Goal: Task Accomplishment & Management: Use online tool/utility

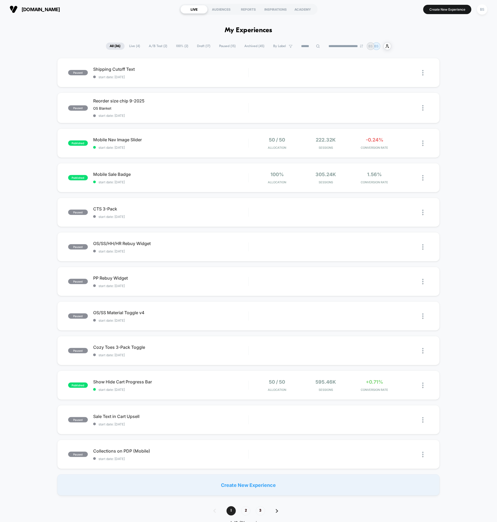
click at [229, 47] on span "Paused ( 15 )" at bounding box center [227, 46] width 24 height 7
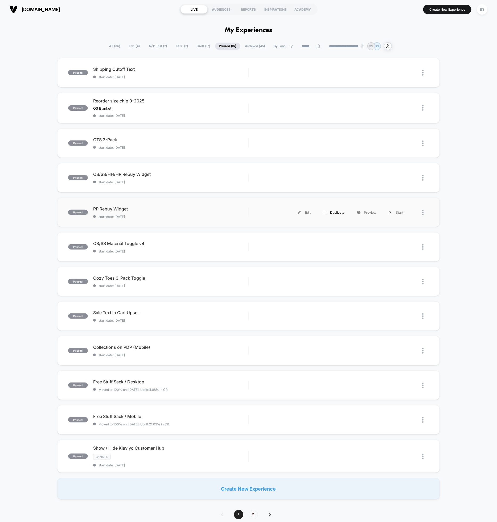
click at [336, 209] on div "Duplicate" at bounding box center [334, 213] width 34 height 12
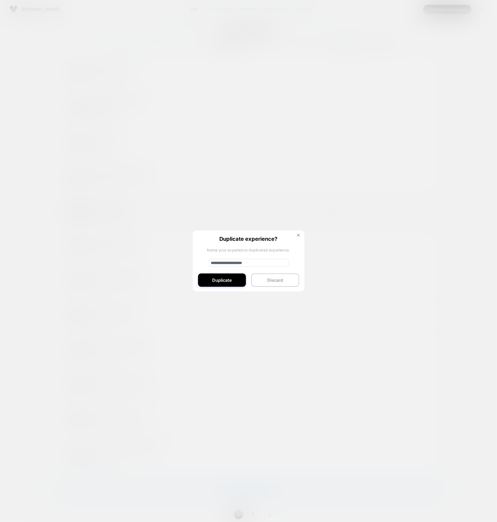
click at [241, 264] on input "**********" at bounding box center [248, 263] width 81 height 8
drag, startPoint x: 235, startPoint y: 263, endPoint x: 163, endPoint y: 262, distance: 72.4
click at [254, 219] on div "**********" at bounding box center [331, 213] width 155 height 12
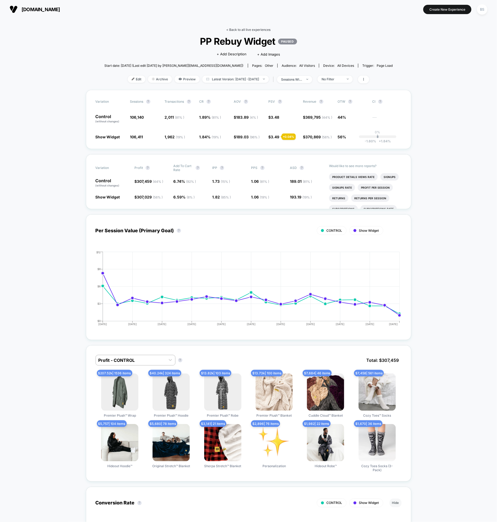
click at [234, 30] on link "< Back to all live experiences" at bounding box center [248, 30] width 44 height 4
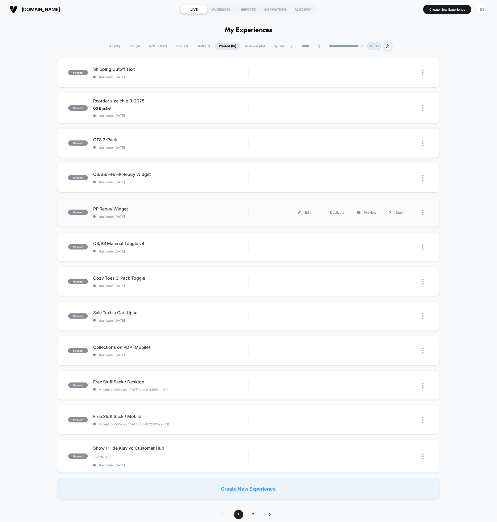
click at [424, 214] on div at bounding box center [425, 213] width 7 height 12
click at [399, 196] on div "Duplicate" at bounding box center [396, 193] width 48 height 12
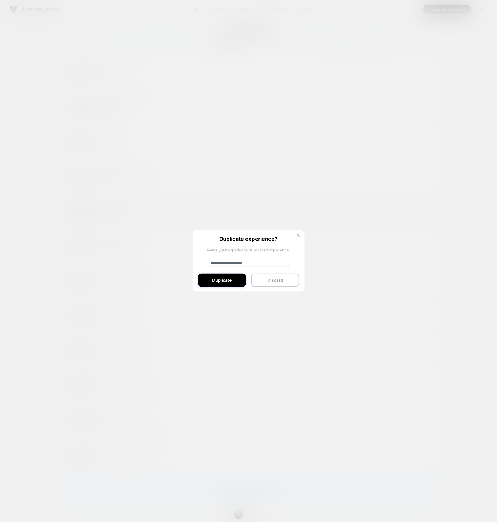
drag, startPoint x: 236, startPoint y: 262, endPoint x: 201, endPoint y: 260, distance: 35.2
click at [201, 260] on div "**********" at bounding box center [249, 261] width 112 height 62
click at [264, 261] on input "**********" at bounding box center [248, 263] width 81 height 8
type input "**********"
click at [231, 278] on button "Duplicate" at bounding box center [222, 280] width 48 height 13
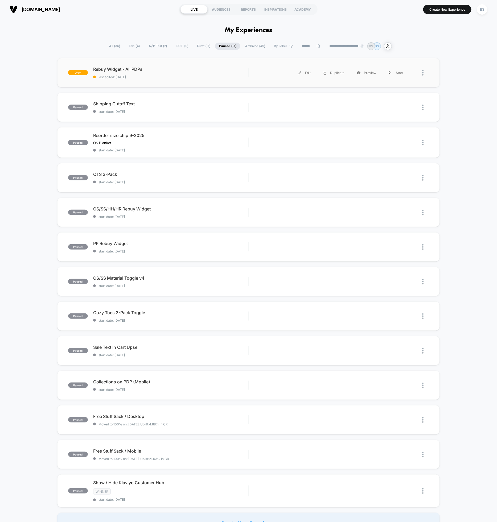
click at [183, 80] on div "draft Rebuy Widget - All PDPs last edited: 9/17/2025 Edit Duplicate Preview Sta…" at bounding box center [248, 72] width 383 height 29
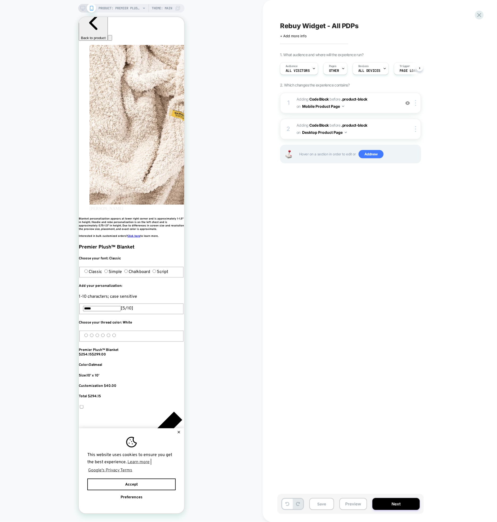
click at [89, 6] on icon at bounding box center [91, 8] width 5 height 5
click at [85, 7] on rect at bounding box center [83, 7] width 5 height 3
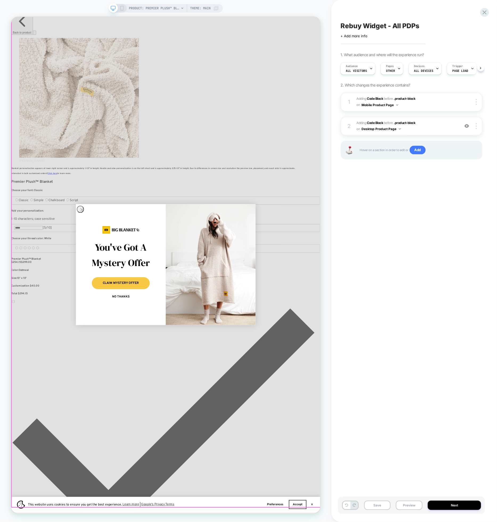
scroll to position [0, 356]
click at [104, 275] on icon "Close dialog" at bounding box center [106, 274] width 4 height 4
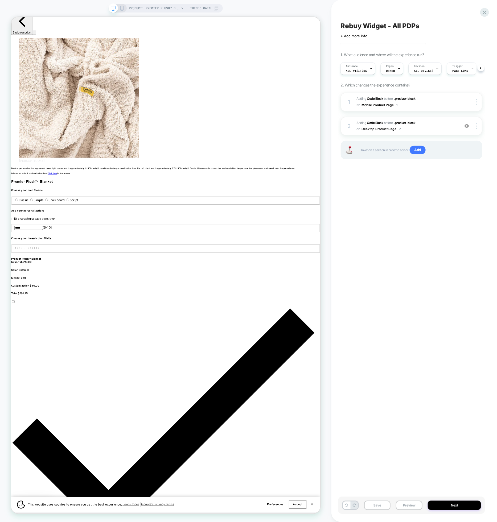
click at [181, 7] on icon at bounding box center [182, 8] width 3 height 3
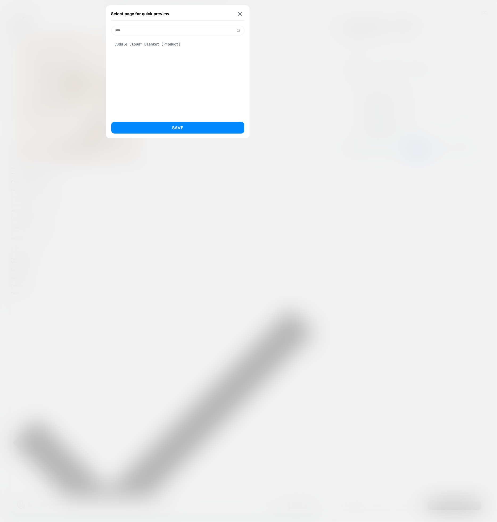
scroll to position [0, 0]
type input "****"
click at [160, 40] on div "Cuddle Cloud™ Blanket (Product)" at bounding box center [177, 44] width 133 height 10
click at [171, 124] on button "Save" at bounding box center [177, 128] width 133 height 12
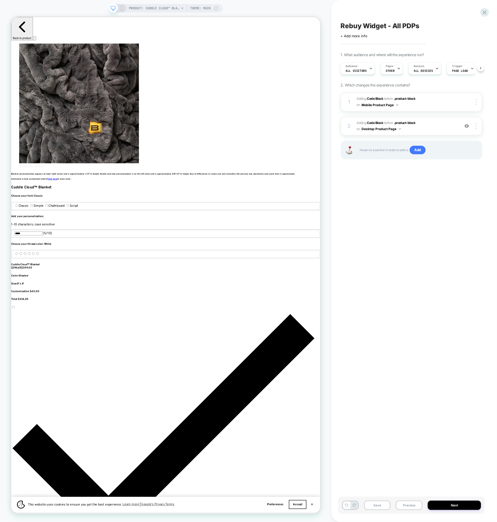
scroll to position [0, 711]
click at [122, 10] on icon at bounding box center [121, 8] width 5 height 5
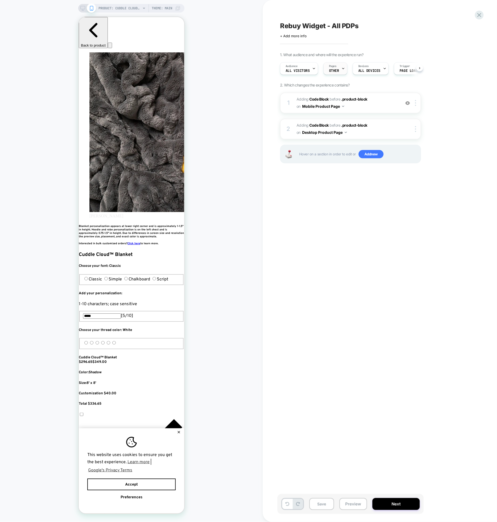
click at [342, 65] on div at bounding box center [342, 69] width 3 height 12
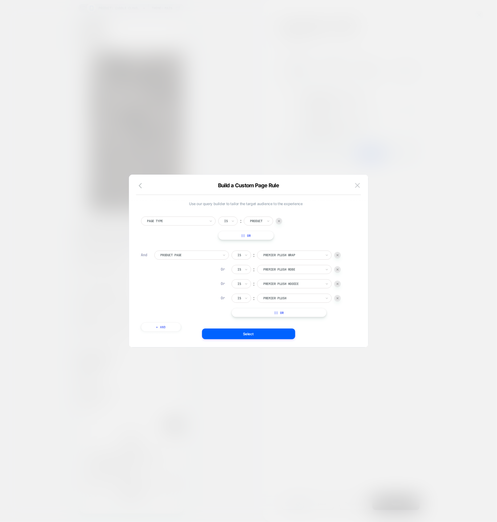
scroll to position [0, 97]
click at [212, 255] on div at bounding box center [189, 255] width 59 height 5
click at [181, 323] on div "Tag" at bounding box center [193, 320] width 69 height 9
click at [243, 252] on div "Is" at bounding box center [241, 255] width 19 height 9
drag, startPoint x: 244, startPoint y: 279, endPoint x: 266, endPoint y: 262, distance: 27.8
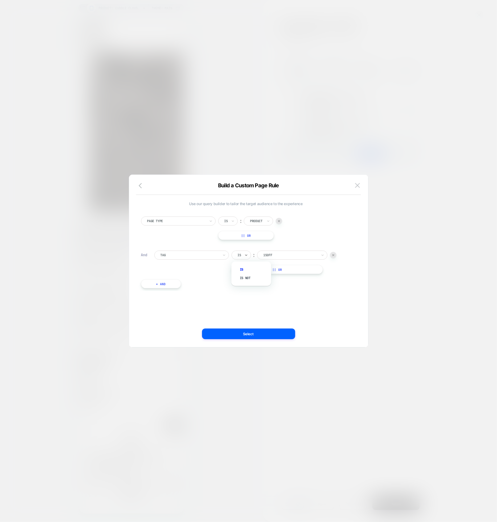
click at [244, 279] on div "Is not" at bounding box center [254, 278] width 35 height 9
click at [283, 256] on div at bounding box center [297, 255] width 54 height 5
click at [361, 186] on button at bounding box center [357, 186] width 8 height 8
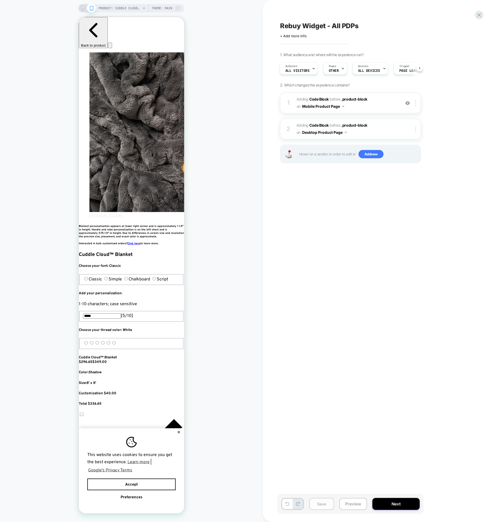
click at [324, 506] on button "Save" at bounding box center [321, 504] width 25 height 12
click at [480, 13] on icon at bounding box center [479, 14] width 7 height 7
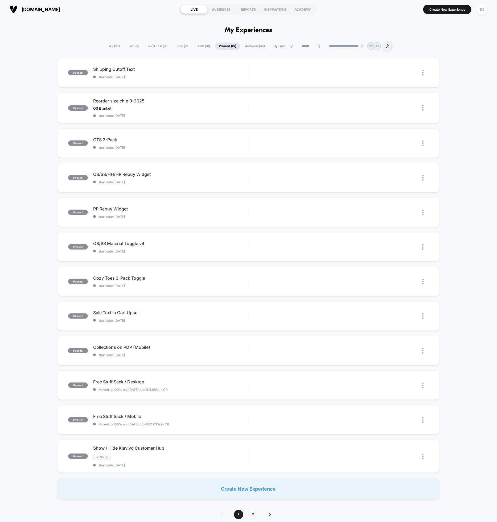
click at [481, 9] on div "BS" at bounding box center [482, 9] width 10 height 10
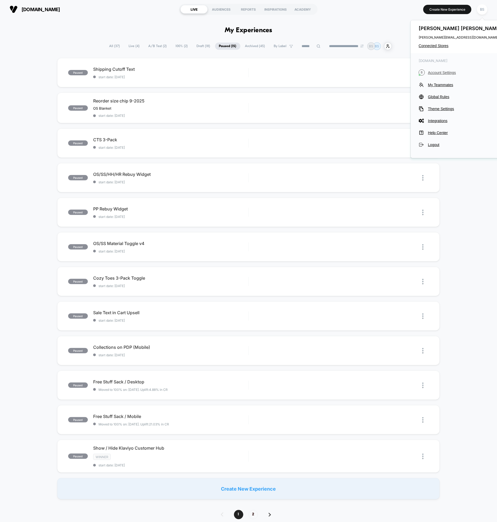
click at [447, 73] on span "Account Settings" at bounding box center [465, 73] width 75 height 4
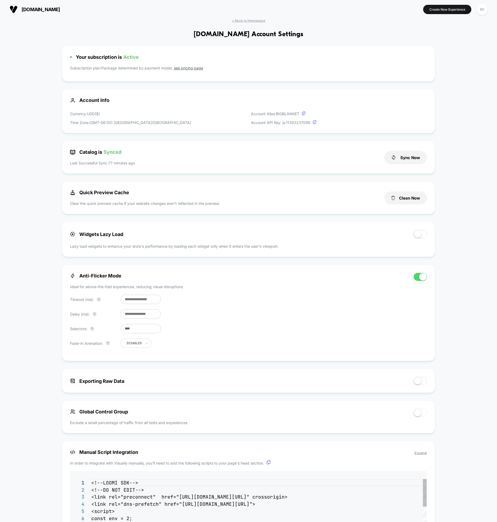
scroll to position [72, 0]
click at [398, 160] on button "Sync Now" at bounding box center [405, 157] width 43 height 13
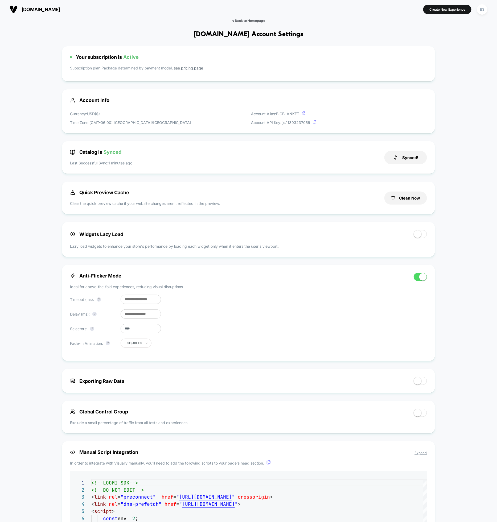
click at [240, 20] on span "< Back to Homepage" at bounding box center [248, 21] width 33 height 4
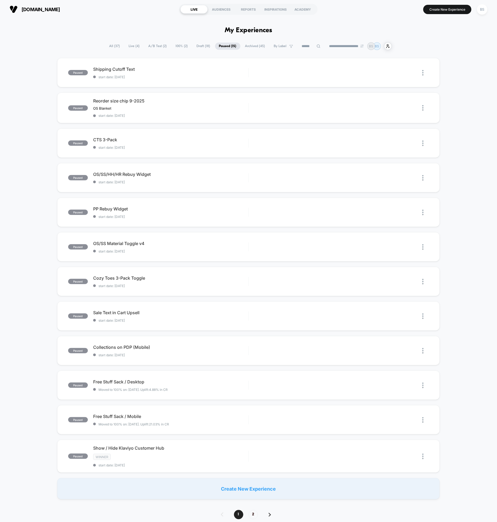
click at [198, 47] on span "Draft ( 18 )" at bounding box center [204, 46] width 22 height 7
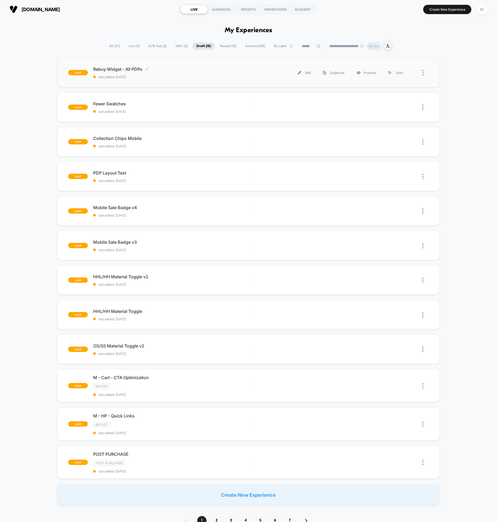
click at [187, 74] on div "Rebuy Widget - All PDPs Click to edit experience details Click to edit experien…" at bounding box center [170, 73] width 155 height 13
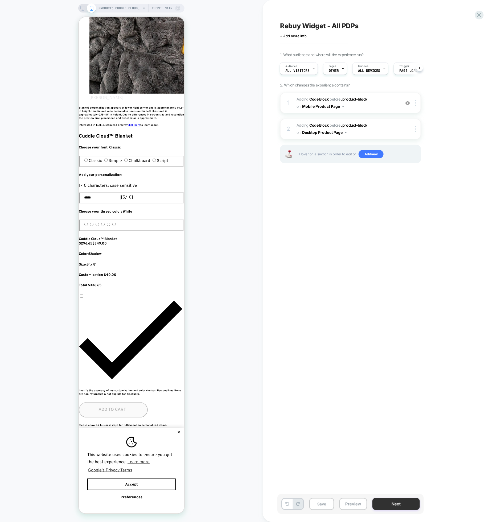
scroll to position [0, 194]
click at [391, 505] on button "Next" at bounding box center [395, 504] width 47 height 12
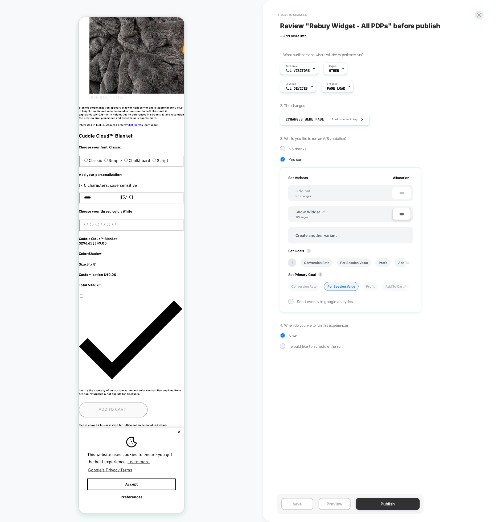
scroll to position [0, 291]
click at [381, 503] on button "Publish" at bounding box center [388, 504] width 64 height 12
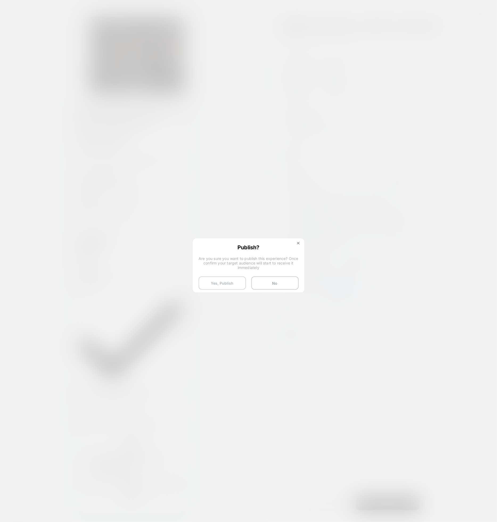
click at [228, 282] on button "Yes, Publish" at bounding box center [222, 283] width 47 height 13
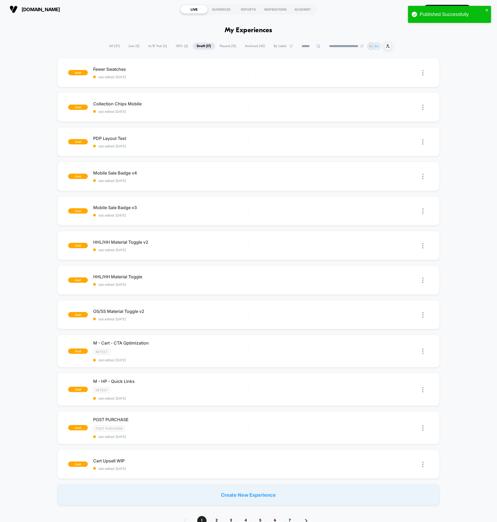
click at [151, 45] on span "A/B Test ( 3 )" at bounding box center [158, 46] width 27 height 7
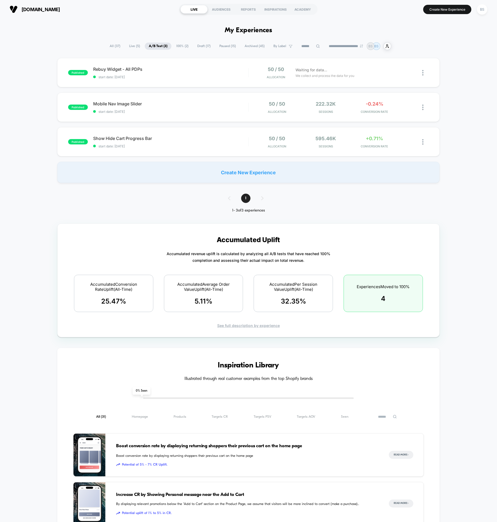
click at [178, 46] on span "100% ( 2 )" at bounding box center [182, 46] width 20 height 7
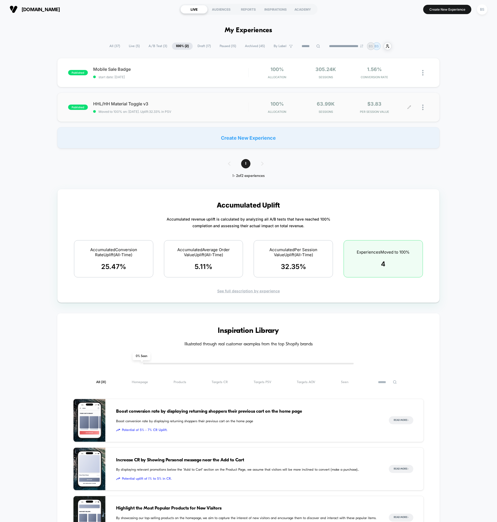
click at [424, 106] on div at bounding box center [425, 107] width 7 height 13
click at [226, 47] on span "Paused ( 15 )" at bounding box center [228, 46] width 24 height 7
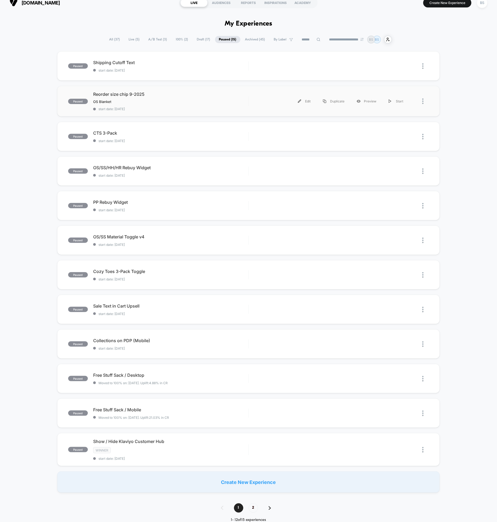
scroll to position [9, 0]
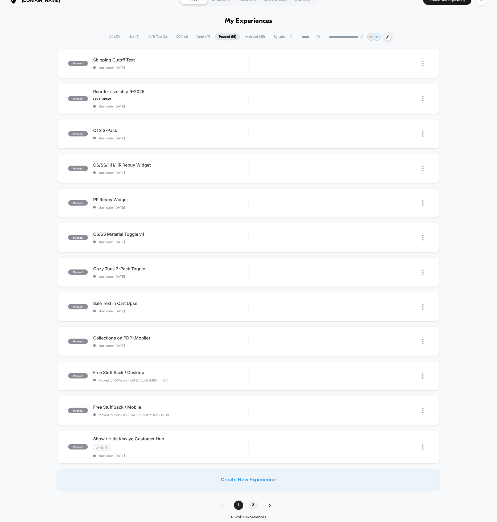
click at [254, 505] on span "2" at bounding box center [253, 505] width 9 height 9
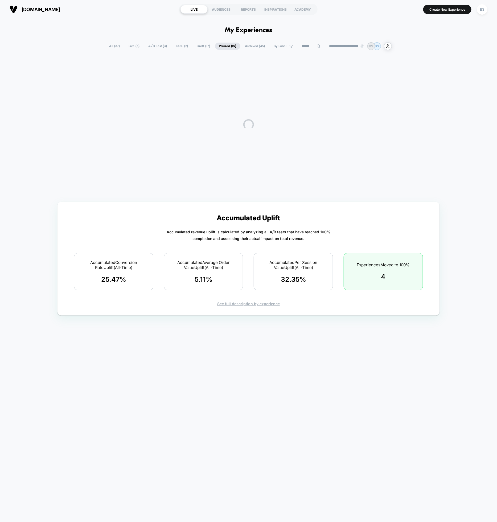
scroll to position [0, 0]
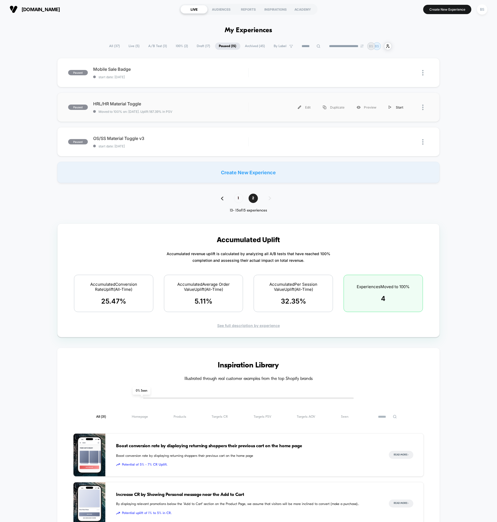
click at [394, 109] on div "Start" at bounding box center [395, 107] width 27 height 12
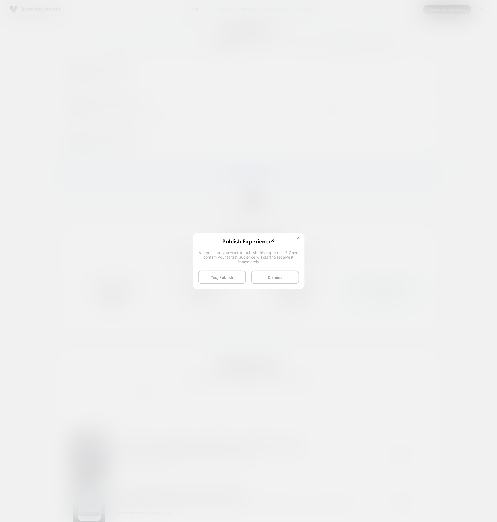
click at [228, 282] on button "Yes, Publish" at bounding box center [222, 277] width 48 height 13
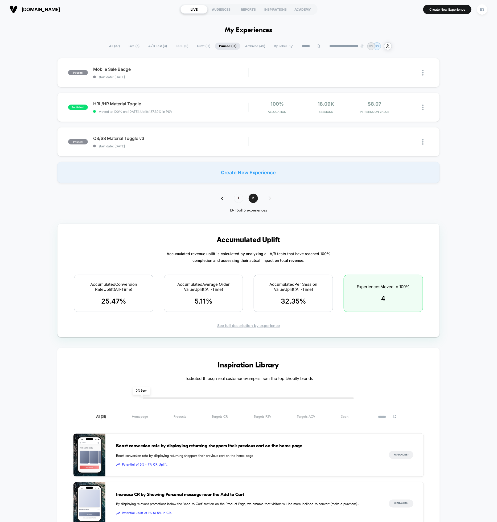
scroll to position [1, 0]
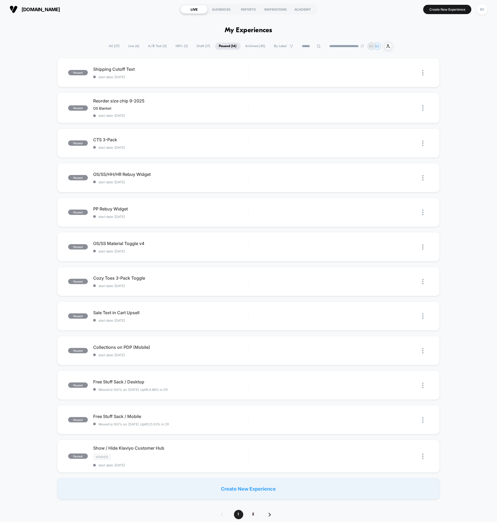
click at [179, 44] on span "100% ( 3 )" at bounding box center [182, 46] width 20 height 7
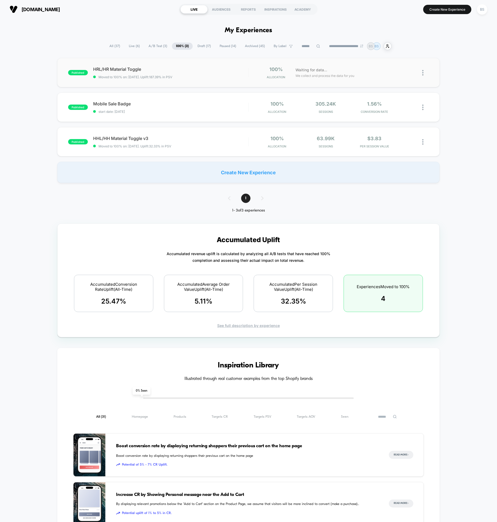
click at [423, 73] on img at bounding box center [422, 73] width 1 height 6
click at [397, 56] on div "Duplicate" at bounding box center [396, 54] width 48 height 12
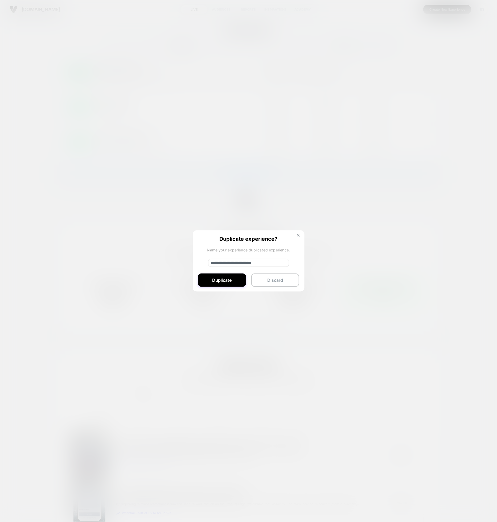
drag, startPoint x: 239, startPoint y: 264, endPoint x: 230, endPoint y: 264, distance: 8.5
click at [237, 264] on input "**********" at bounding box center [248, 263] width 81 height 8
drag, startPoint x: 230, startPoint y: 264, endPoint x: 195, endPoint y: 257, distance: 35.2
click at [195, 258] on div "**********" at bounding box center [249, 261] width 112 height 62
click at [282, 265] on input "**********" at bounding box center [248, 263] width 81 height 8
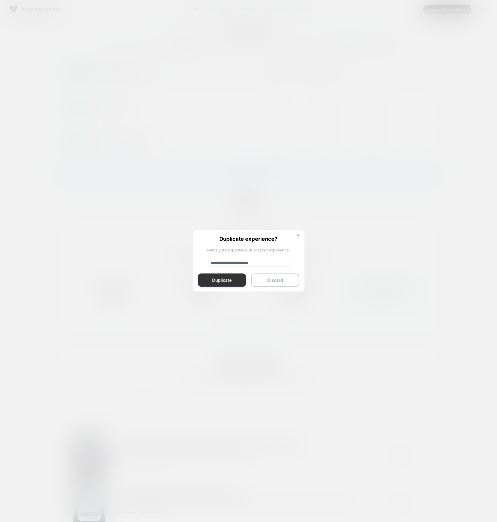
type input "**********"
click at [230, 281] on button "Duplicate" at bounding box center [222, 280] width 48 height 13
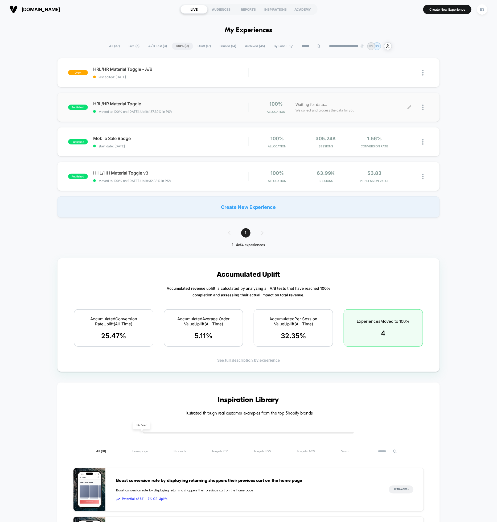
click at [421, 109] on div at bounding box center [418, 107] width 19 height 13
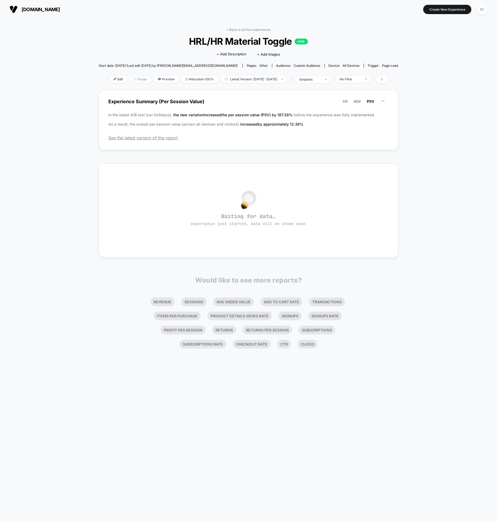
click at [135, 80] on span "Pause" at bounding box center [140, 79] width 21 height 7
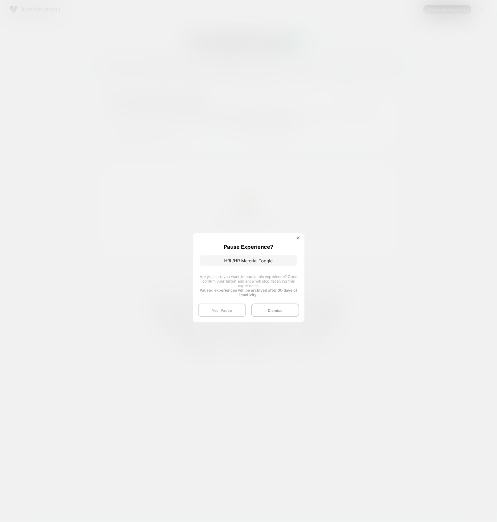
click at [233, 313] on button "Yes, Pause" at bounding box center [222, 310] width 48 height 13
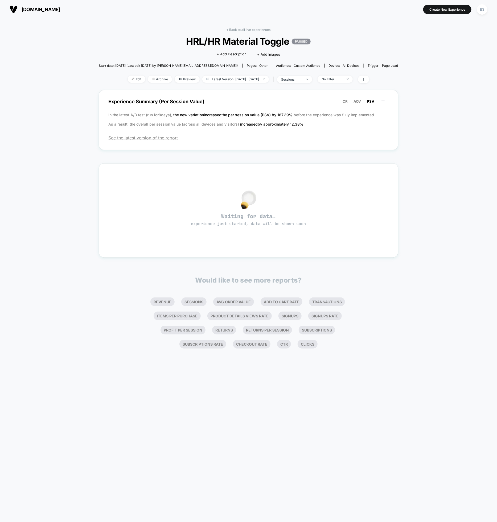
click at [239, 33] on div "< Back to all live experiences HRL/HR Material Toggle PAUSED Click to edit expe…" at bounding box center [248, 59] width 299 height 62
click at [239, 30] on link "< Back to all live experiences" at bounding box center [248, 30] width 44 height 4
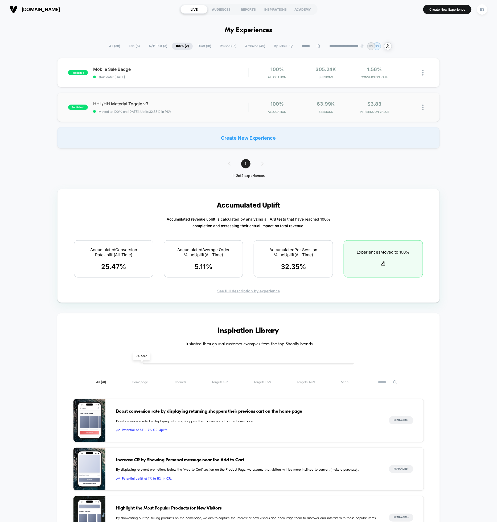
click at [423, 107] on img at bounding box center [422, 108] width 1 height 6
drag, startPoint x: 393, startPoint y: 101, endPoint x: 387, endPoint y: 111, distance: 11.7
click at [387, 111] on div "Edit Duplicate Pause Preview Link Export Data Archive" at bounding box center [396, 107] width 48 height 73
click at [385, 86] on div "Duplicate" at bounding box center [396, 89] width 48 height 12
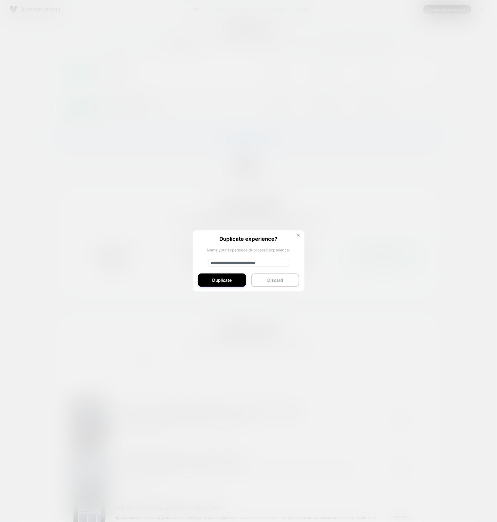
drag, startPoint x: 228, startPoint y: 262, endPoint x: 185, endPoint y: 263, distance: 42.9
click at [422, 114] on div "**********" at bounding box center [425, 107] width 7 height 13
click at [270, 261] on input "**********" at bounding box center [248, 263] width 81 height 8
type input "**********"
click at [221, 280] on button "Duplicate" at bounding box center [222, 280] width 48 height 13
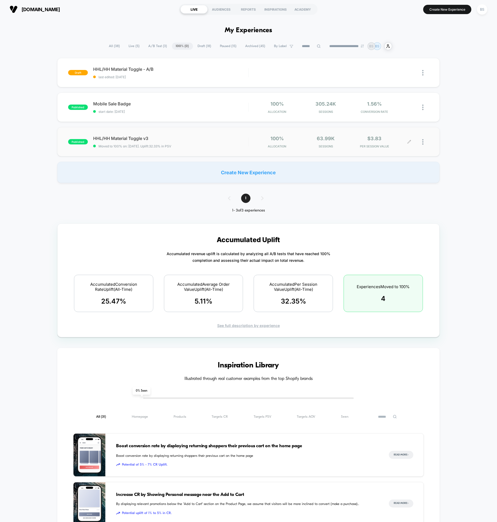
click at [252, 143] on div "100% Allocation 63.99k Sessions $3.83 PER SESSION VALUE" at bounding box center [339, 142] width 180 height 13
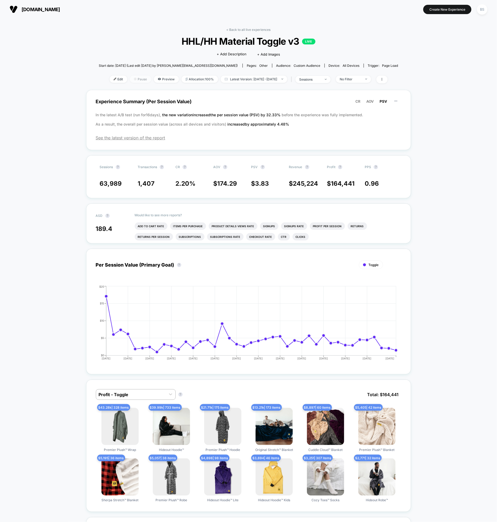
click at [138, 80] on span "Pause" at bounding box center [140, 79] width 21 height 7
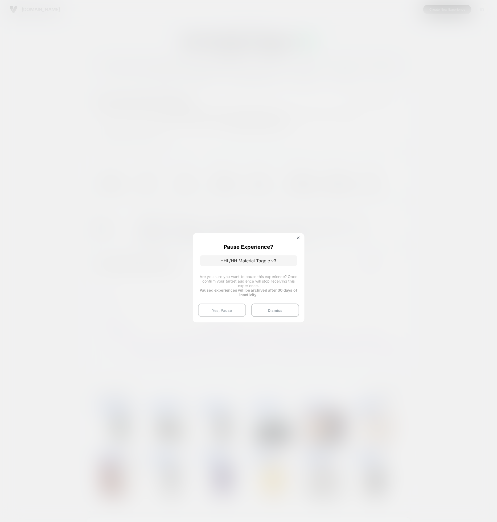
click at [227, 311] on button "Yes, Pause" at bounding box center [222, 310] width 48 height 13
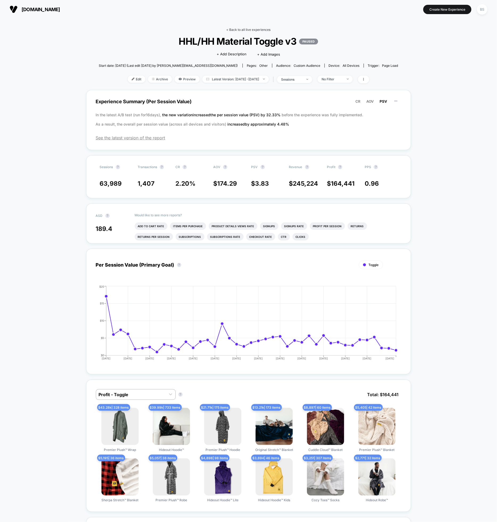
click at [239, 29] on link "< Back to all live experiences" at bounding box center [248, 30] width 44 height 4
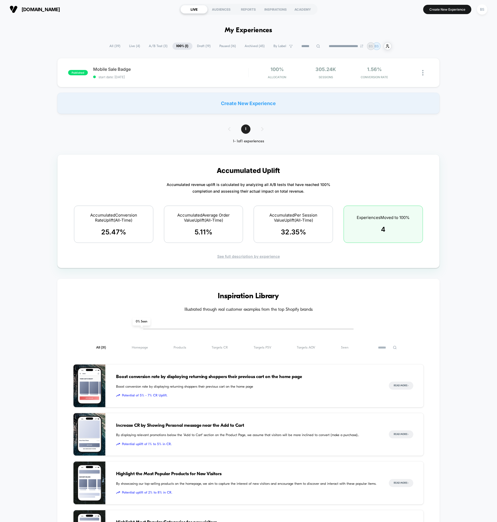
click at [197, 46] on span "Draft ( 19 )" at bounding box center [204, 46] width 22 height 7
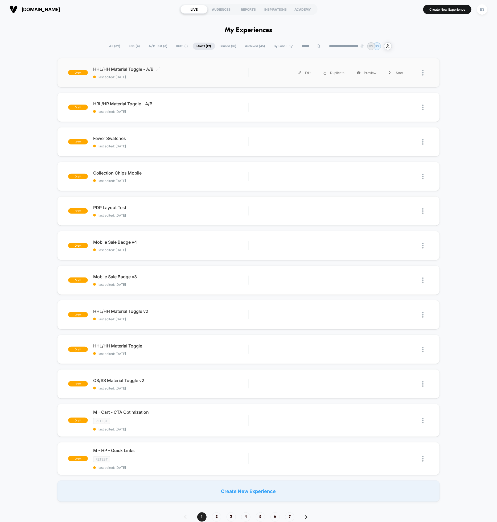
click at [182, 75] on span "last edited: 9/17/2025" at bounding box center [170, 77] width 155 height 4
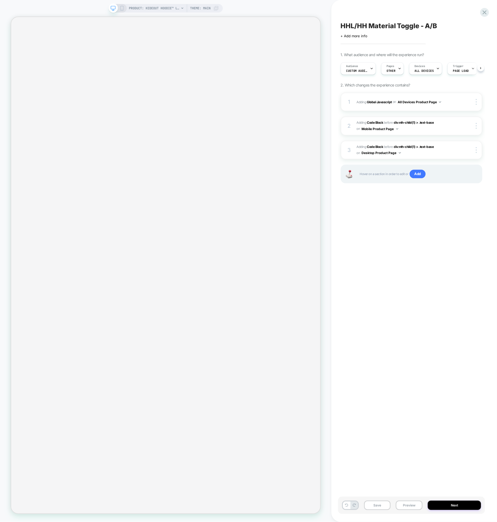
scroll to position [0, 0]
click at [122, 9] on icon at bounding box center [121, 8] width 5 height 5
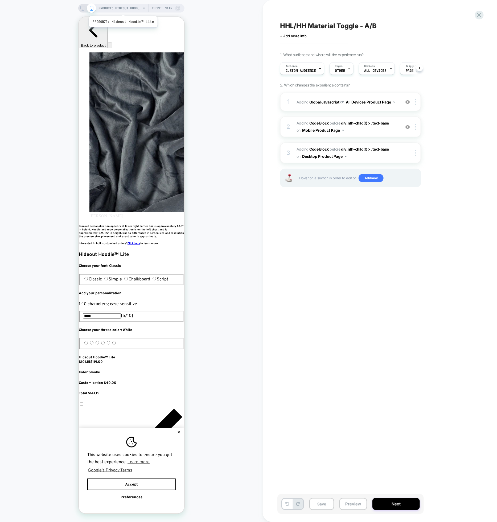
scroll to position [0, 0]
click at [85, 9] on rect at bounding box center [83, 7] width 5 height 3
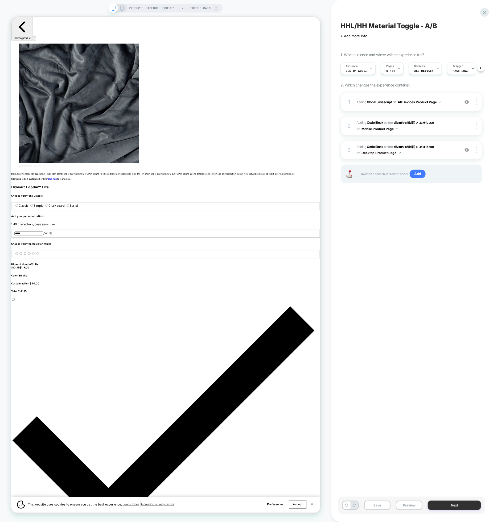
scroll to position [0, 356]
click at [450, 504] on button "Next" at bounding box center [454, 505] width 53 height 9
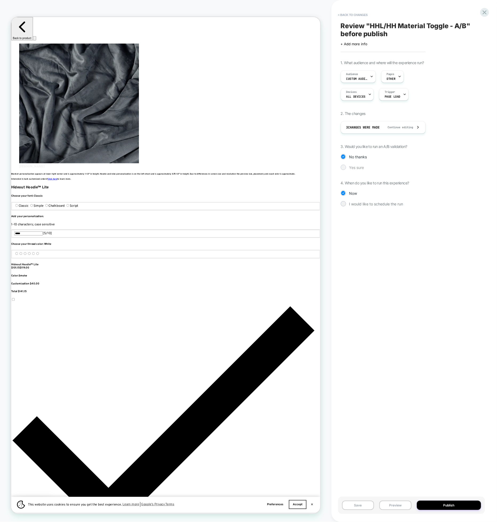
click at [356, 168] on span "Yes sure" at bounding box center [356, 167] width 15 height 5
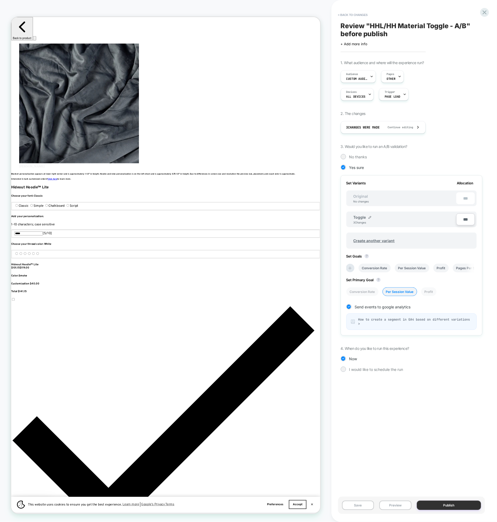
scroll to position [0, 711]
click at [434, 503] on button "Publish" at bounding box center [449, 505] width 64 height 9
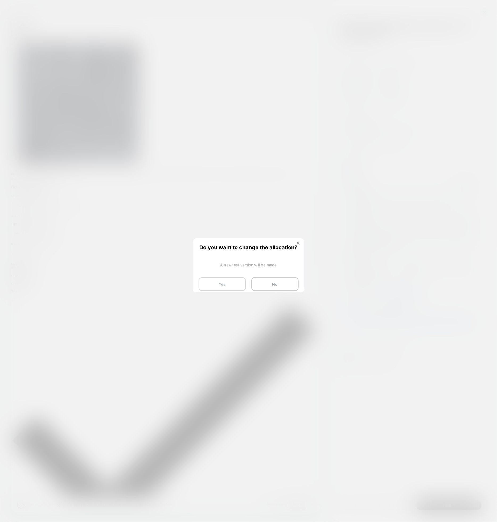
click at [236, 285] on button "Yes" at bounding box center [222, 284] width 47 height 13
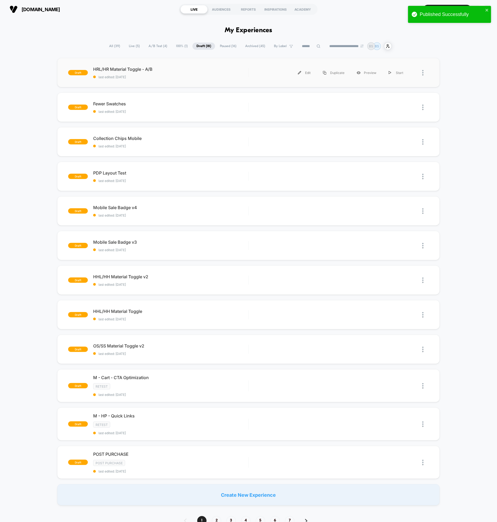
click at [192, 77] on span "last edited: 9/17/2025" at bounding box center [170, 77] width 155 height 4
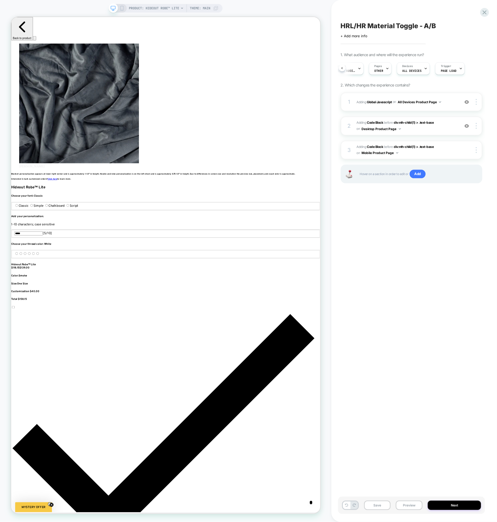
scroll to position [0, 711]
click at [446, 503] on button "Next" at bounding box center [454, 505] width 53 height 9
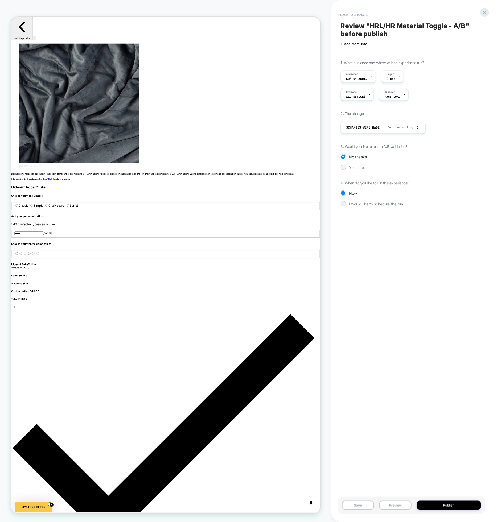
click at [355, 167] on span "Yes sure" at bounding box center [356, 167] width 15 height 5
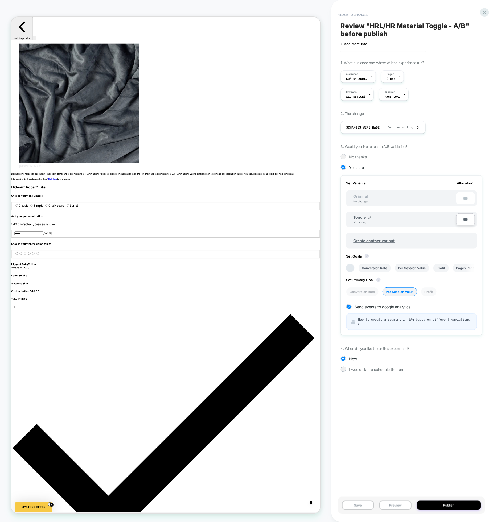
scroll to position [0, 1067]
click at [435, 505] on button "Publish" at bounding box center [449, 505] width 64 height 9
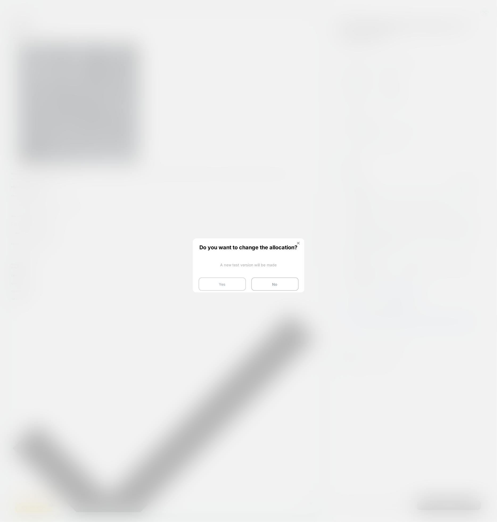
click at [225, 286] on button "Yes" at bounding box center [222, 284] width 47 height 13
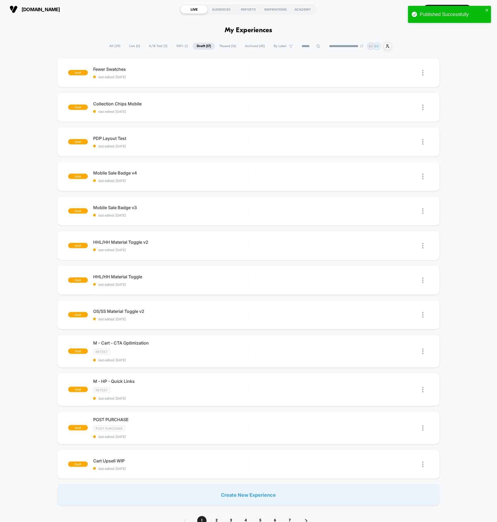
click at [151, 47] on span "A/B Test ( 5 )" at bounding box center [158, 46] width 27 height 7
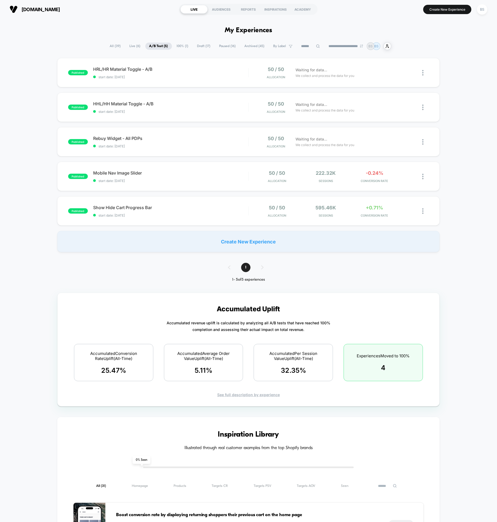
click at [174, 47] on span "100% ( 1 )" at bounding box center [183, 46] width 20 height 7
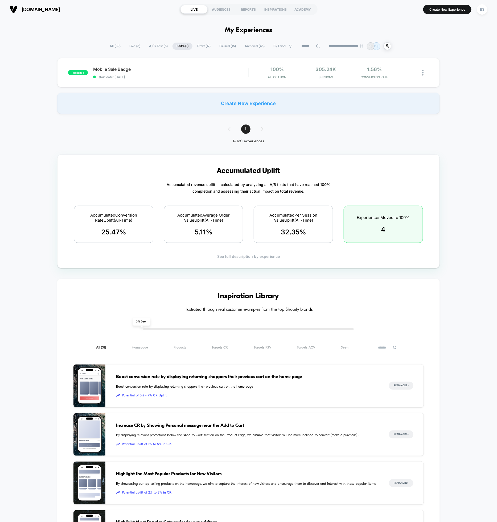
click at [130, 47] on span "Live ( 6 )" at bounding box center [134, 46] width 19 height 7
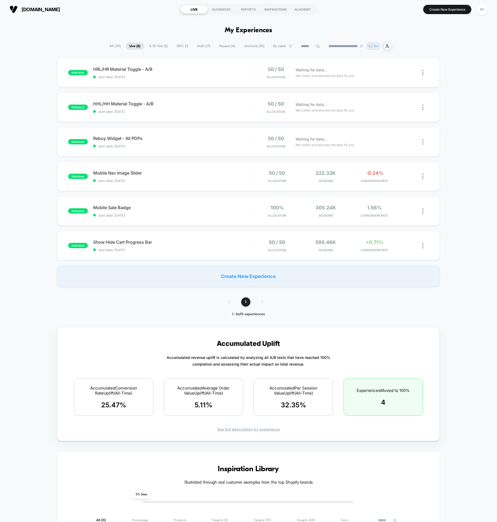
click at [201, 42] on div "**********" at bounding box center [248, 46] width 285 height 8
click at [228, 46] on span "Paused ( 16 )" at bounding box center [227, 46] width 24 height 7
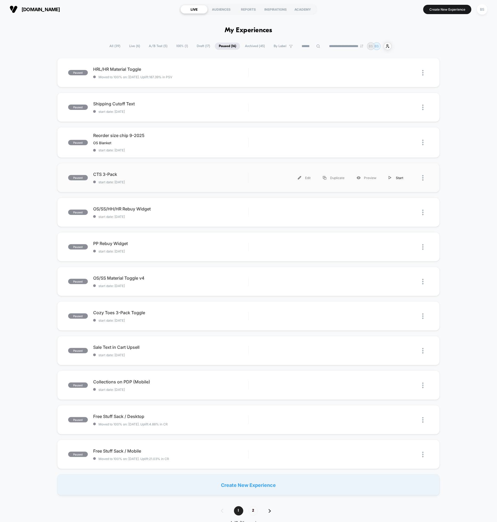
click at [391, 177] on img at bounding box center [390, 177] width 3 height 3
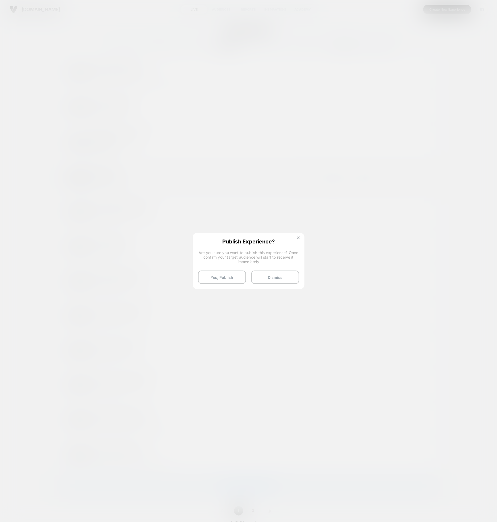
click at [297, 237] on img at bounding box center [298, 238] width 3 height 3
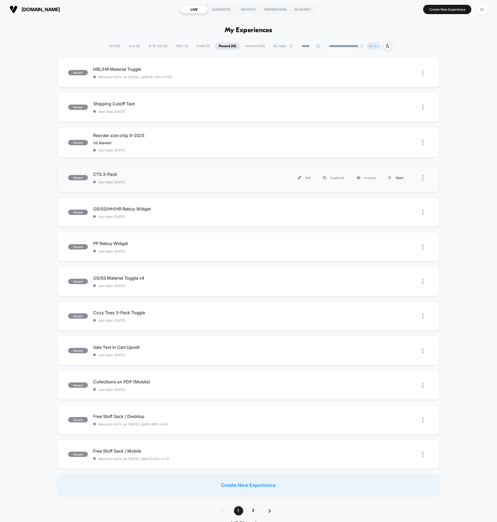
click at [393, 176] on div "Start" at bounding box center [395, 178] width 27 height 12
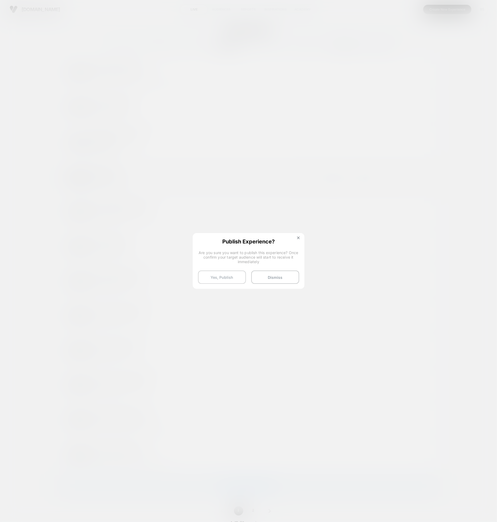
click at [224, 279] on button "Yes, Publish" at bounding box center [222, 277] width 48 height 13
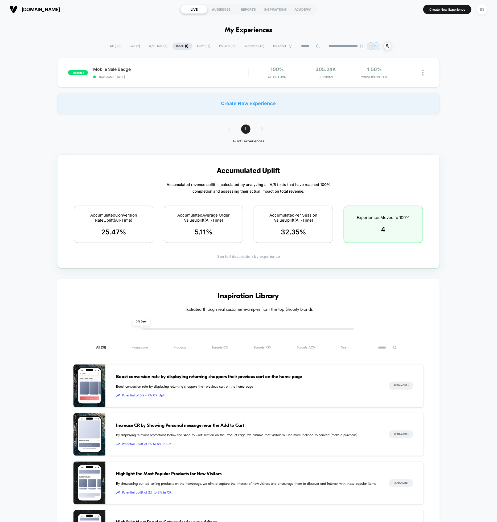
click at [150, 46] on span "A/B Test ( 6 )" at bounding box center [158, 46] width 27 height 7
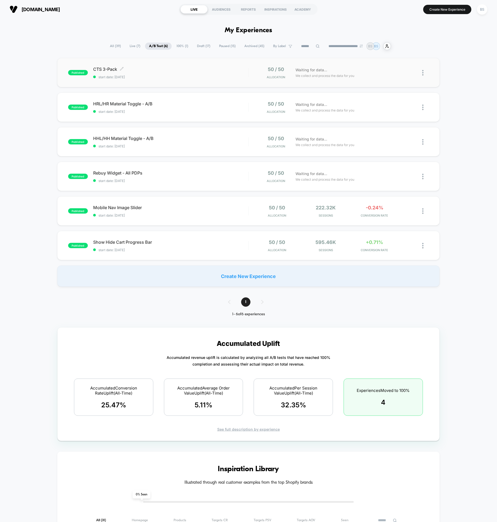
click at [169, 70] on span "CTS 3-Pack Click to edit experience details" at bounding box center [170, 69] width 155 height 5
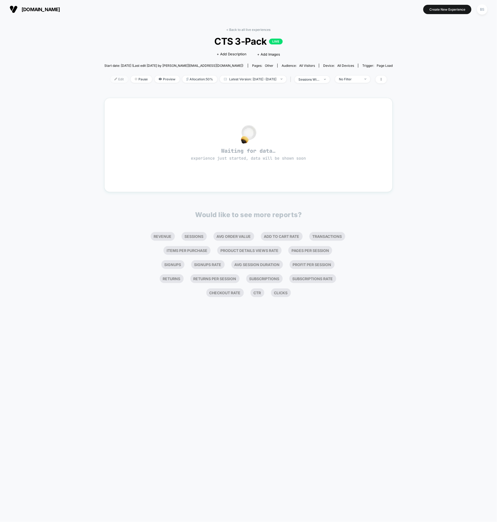
click at [113, 80] on span "Edit" at bounding box center [119, 79] width 18 height 7
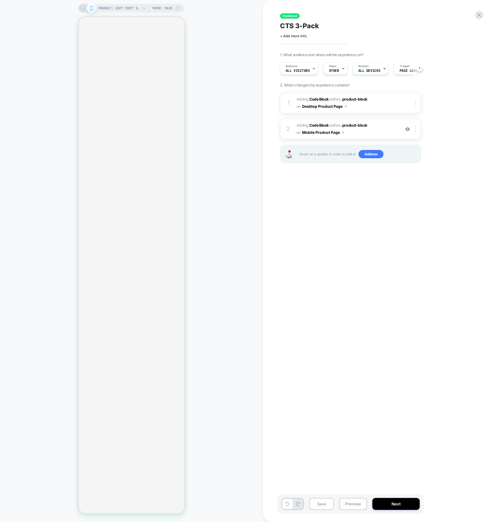
scroll to position [0, 0]
click at [484, 18] on div "Published CTS 3-Pack Click to edit experience details + Add more info 1. What a…" at bounding box center [380, 261] width 234 height 522
click at [477, 16] on icon at bounding box center [479, 14] width 7 height 7
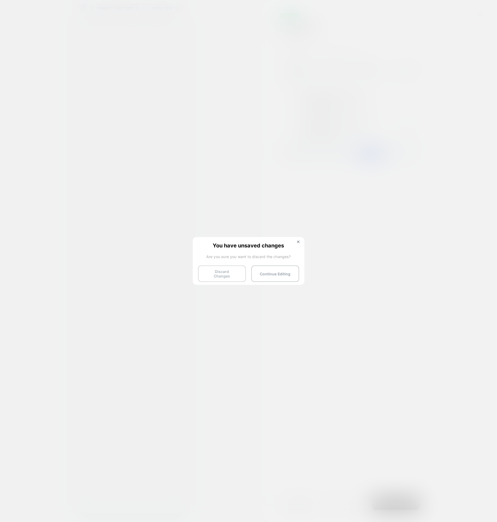
click at [210, 274] on button "Discard Changes" at bounding box center [222, 274] width 48 height 17
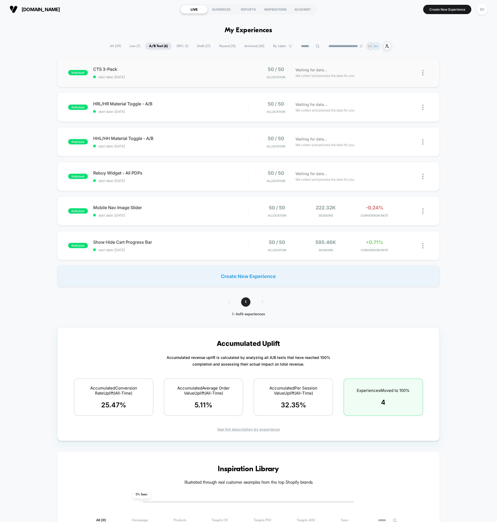
click at [423, 74] on img at bounding box center [422, 73] width 1 height 6
click at [395, 66] on div "Pause" at bounding box center [396, 66] width 48 height 12
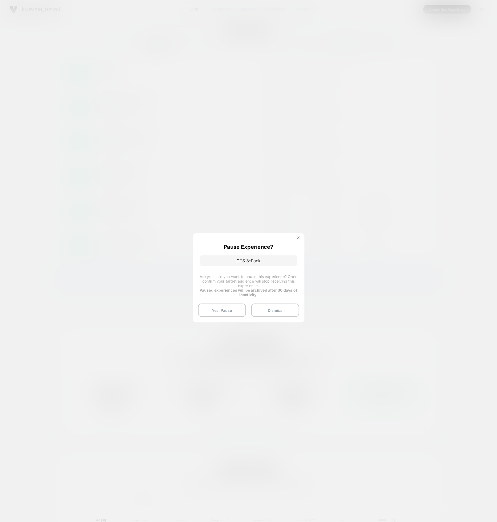
click at [227, 309] on button "Yes, Pause" at bounding box center [222, 310] width 48 height 13
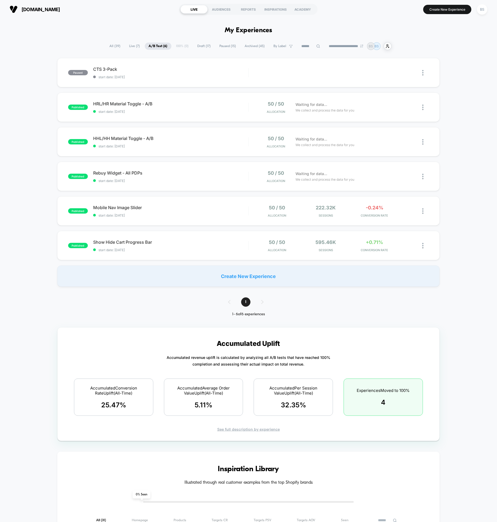
click at [232, 44] on span "Paused ( 15 )" at bounding box center [228, 46] width 24 height 7
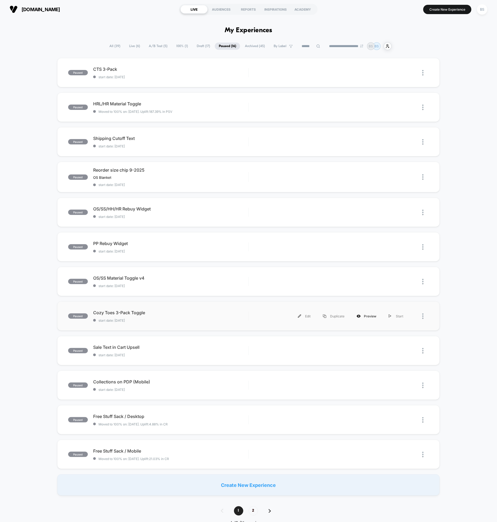
click at [370, 317] on div "Preview" at bounding box center [367, 316] width 32 height 12
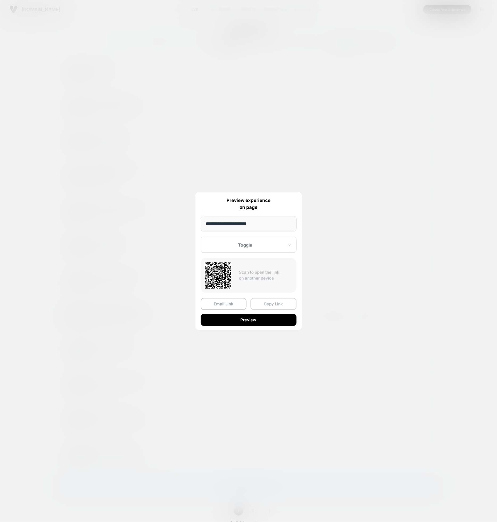
click at [268, 304] on button "Copy Link" at bounding box center [273, 304] width 46 height 12
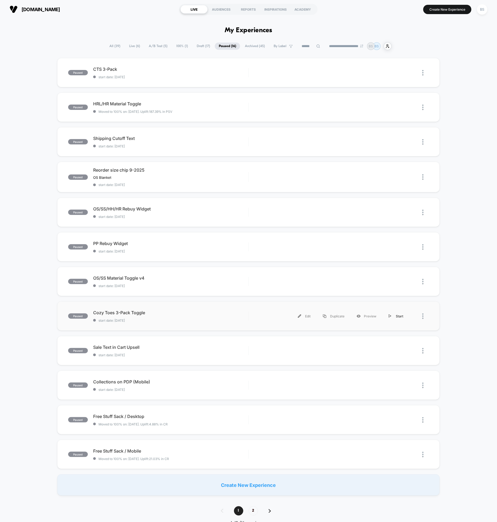
click at [391, 315] on img at bounding box center [390, 316] width 3 height 3
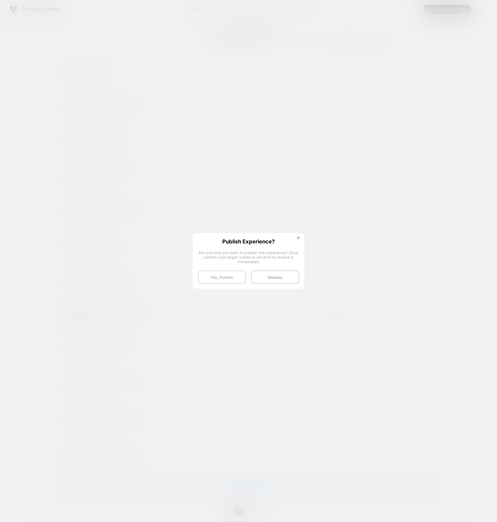
click at [224, 281] on button "Yes, Publish" at bounding box center [222, 277] width 48 height 13
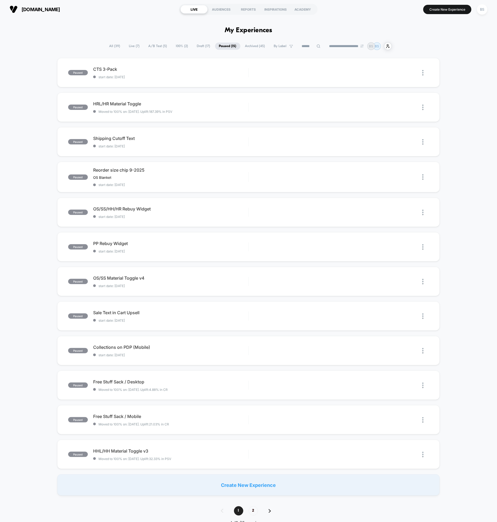
click at [182, 47] on span "100% ( 2 )" at bounding box center [182, 46] width 20 height 7
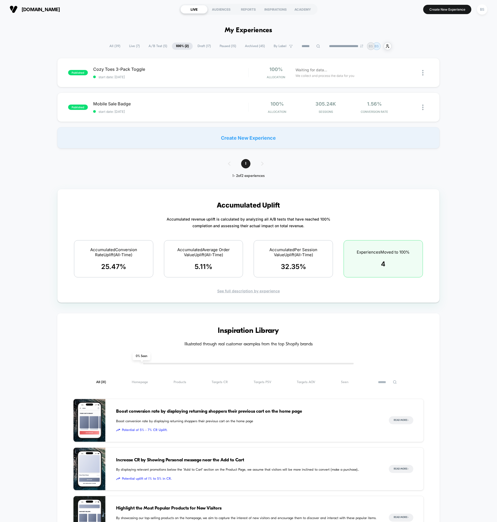
click at [150, 46] on span "A/B Test ( 5 )" at bounding box center [158, 46] width 27 height 7
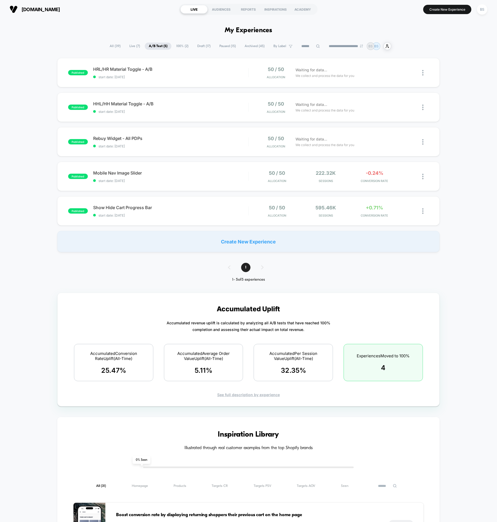
click at [217, 46] on span "Paused ( 15 )" at bounding box center [227, 46] width 24 height 7
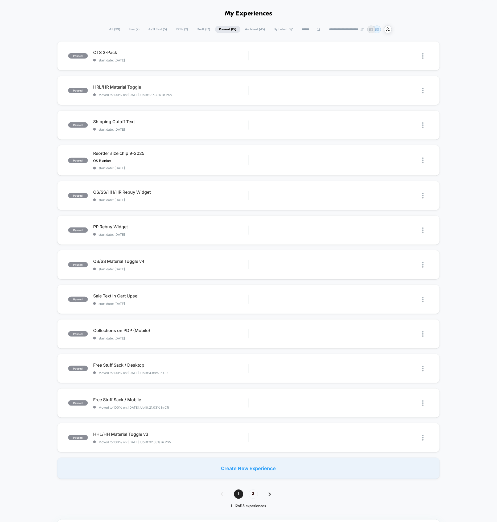
scroll to position [24, 0]
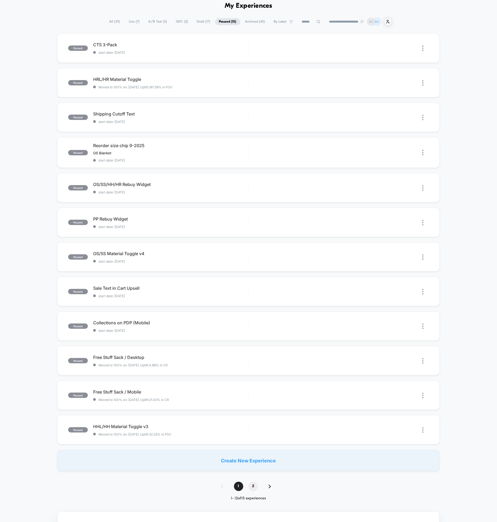
click at [252, 488] on span "2" at bounding box center [253, 486] width 9 height 9
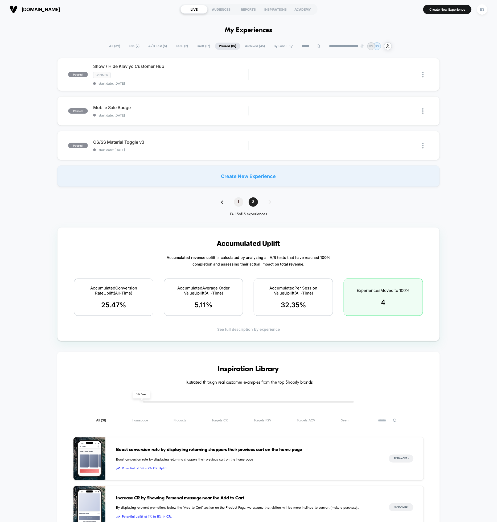
click at [240, 201] on span "1" at bounding box center [238, 201] width 9 height 9
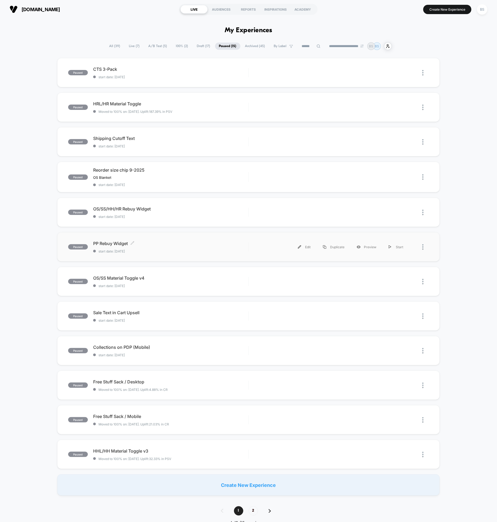
scroll to position [11, 0]
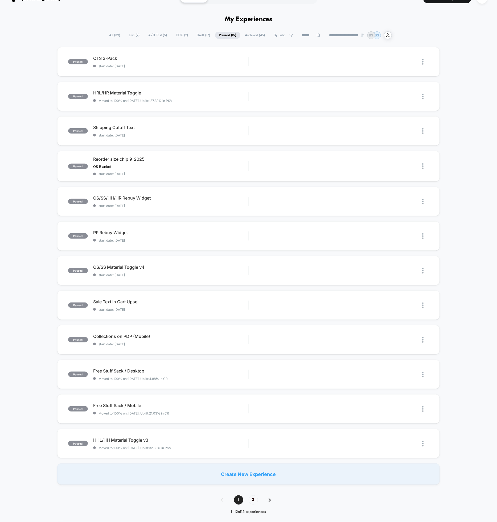
click at [152, 35] on span "A/B Test ( 5 )" at bounding box center [158, 35] width 27 height 7
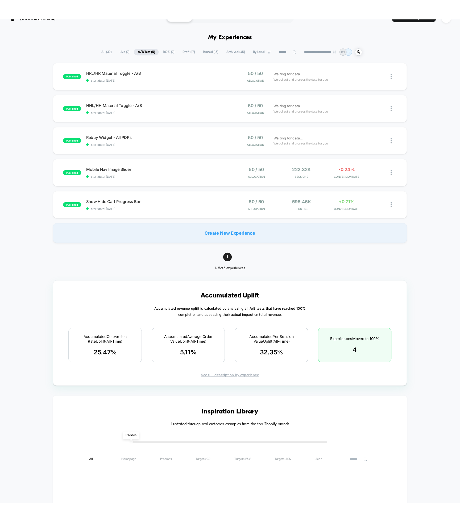
scroll to position [0, 0]
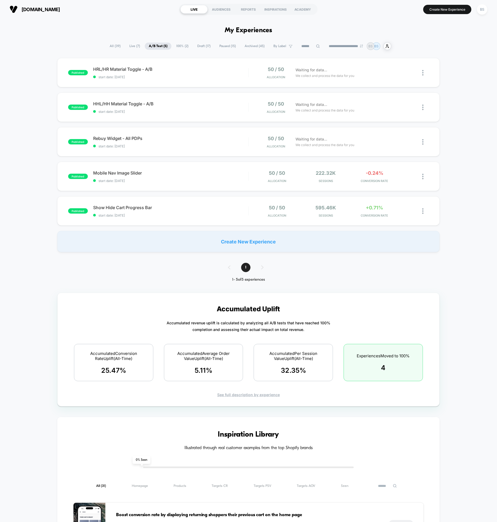
click at [110, 46] on span "All ( 39 )" at bounding box center [115, 46] width 19 height 7
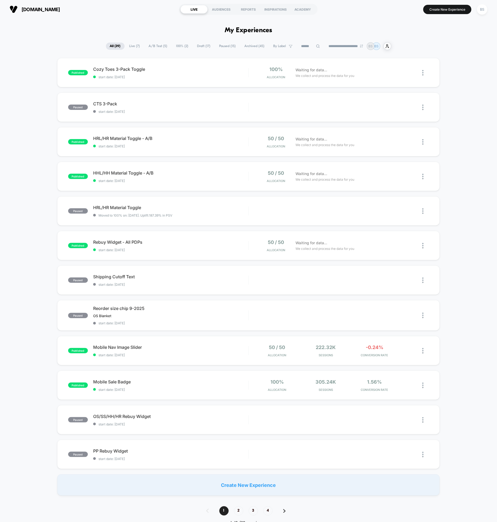
click at [125, 45] on span "Live ( 7 )" at bounding box center [134, 46] width 19 height 7
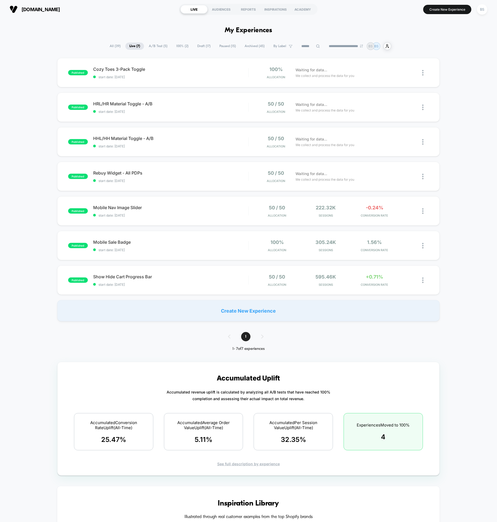
click at [193, 45] on span "Draft ( 17 )" at bounding box center [203, 46] width 21 height 7
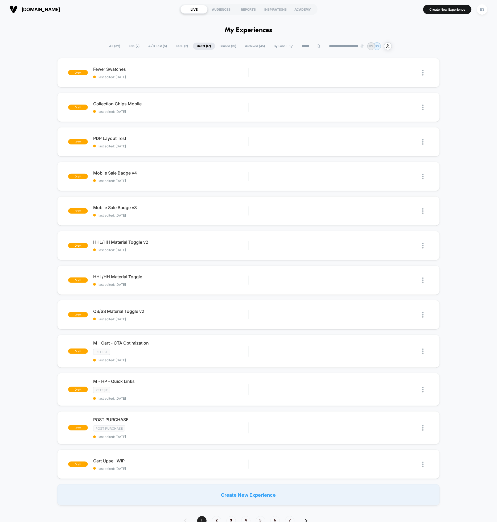
click at [150, 45] on span "A/B Test ( 5 )" at bounding box center [158, 46] width 27 height 7
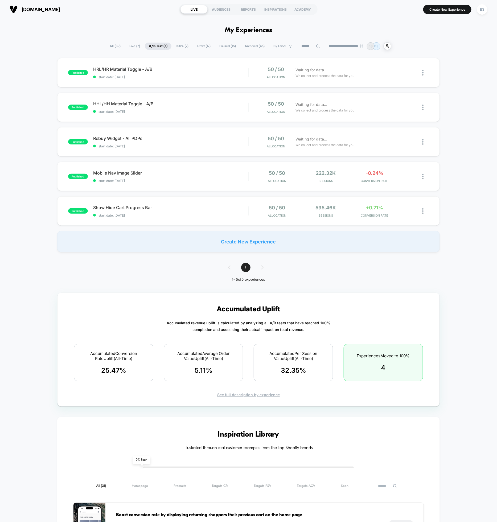
click at [133, 46] on span "Live ( 7 )" at bounding box center [134, 46] width 19 height 7
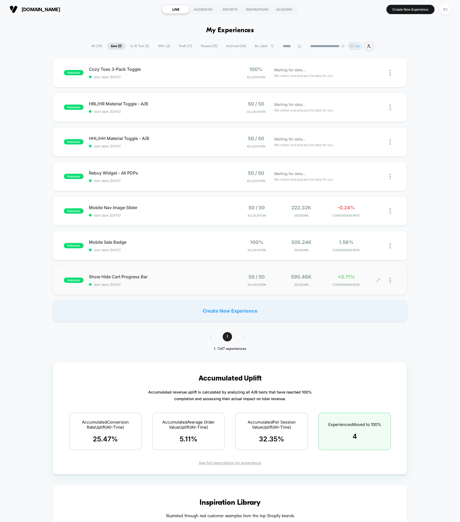
click at [391, 282] on div at bounding box center [393, 280] width 7 height 13
click at [364, 286] on div "Preview Link" at bounding box center [363, 286] width 48 height 12
